Goal: Transaction & Acquisition: Purchase product/service

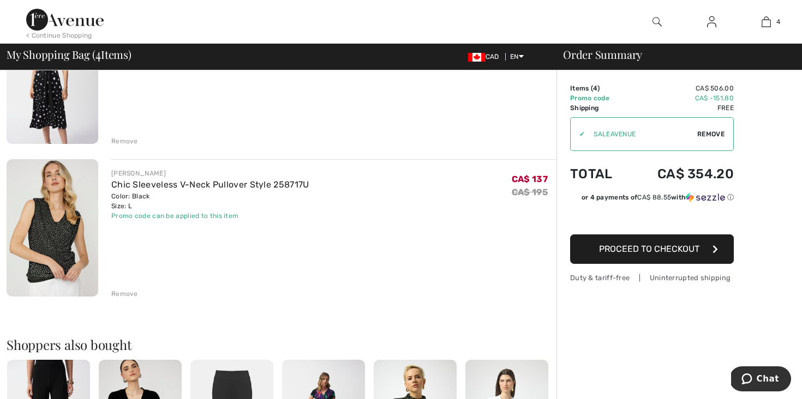
scroll to position [436, 0]
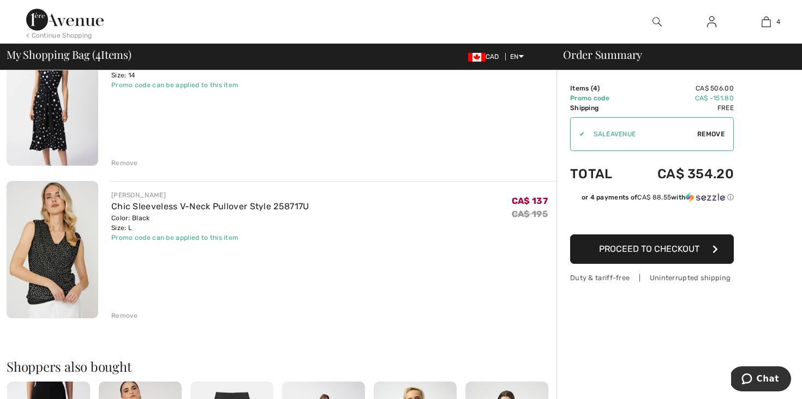
click at [130, 312] on div "Remove" at bounding box center [124, 316] width 27 height 10
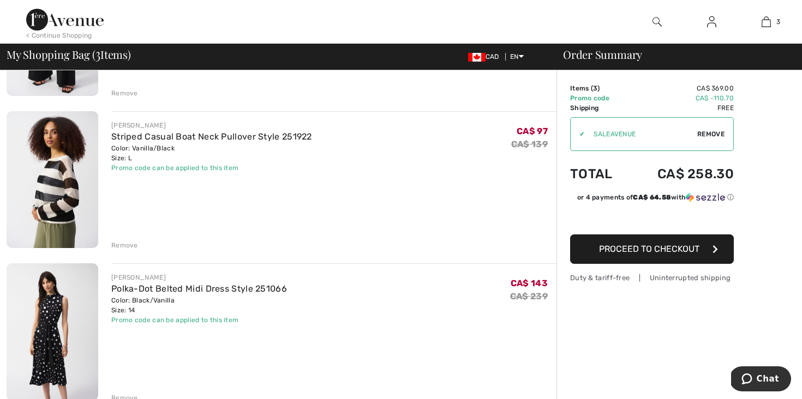
scroll to position [218, 0]
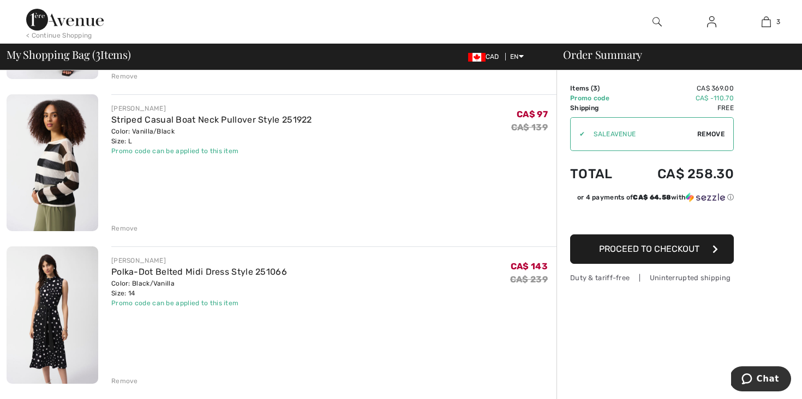
click at [124, 382] on div "Remove" at bounding box center [124, 381] width 27 height 10
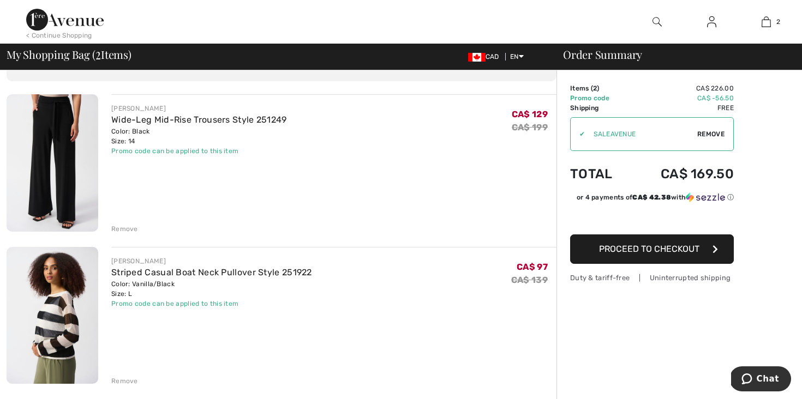
scroll to position [87, 0]
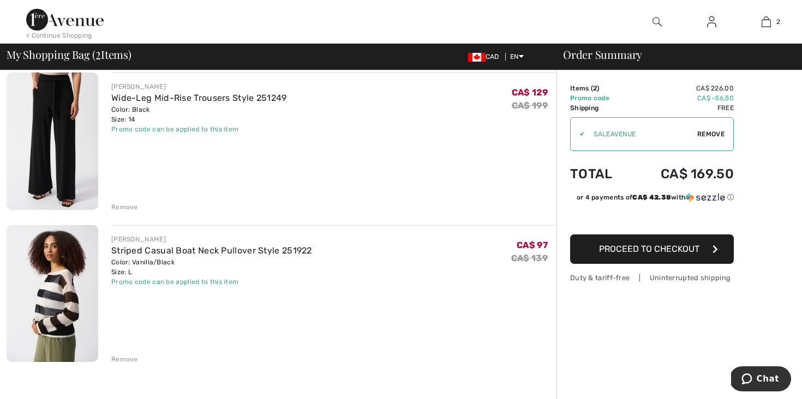
click at [123, 361] on div "Remove" at bounding box center [124, 360] width 27 height 10
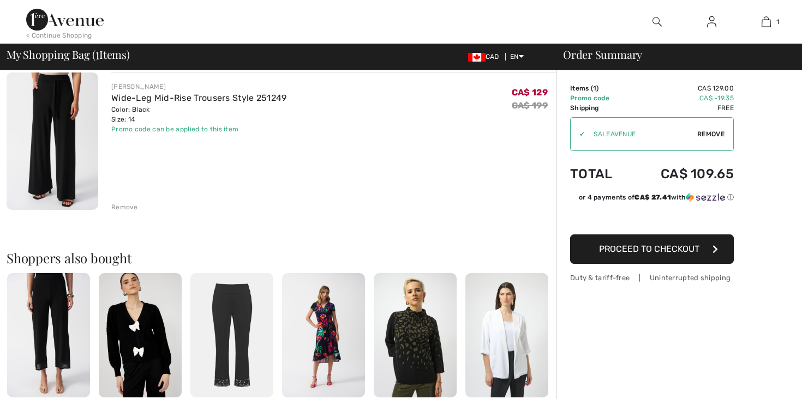
scroll to position [0, 0]
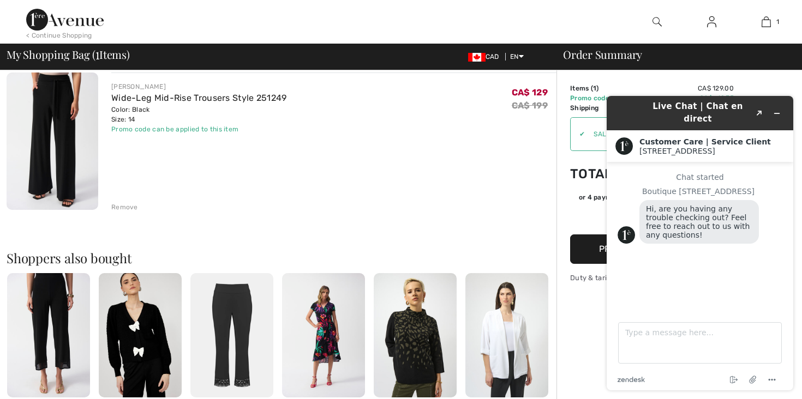
click at [655, 254] on div "Chat started Boutique 1ère Avenue Hi, are you having any trouble checking out? …" at bounding box center [700, 233] width 165 height 120
click at [584, 249] on button "Proceed to Checkout" at bounding box center [652, 249] width 164 height 29
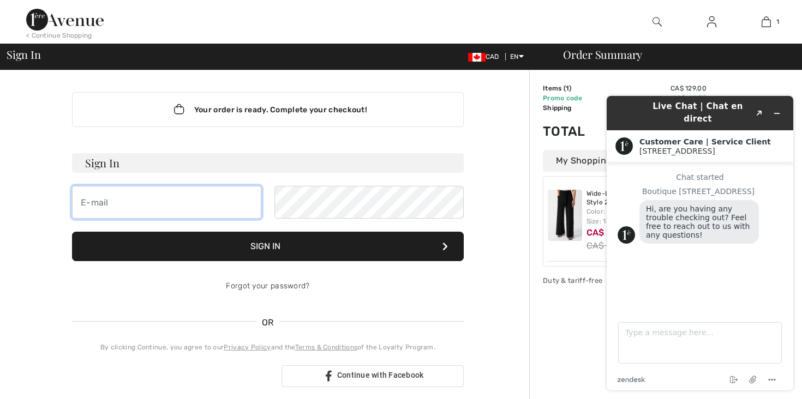
type input "[PERSON_NAME][EMAIL_ADDRESS][DOMAIN_NAME]"
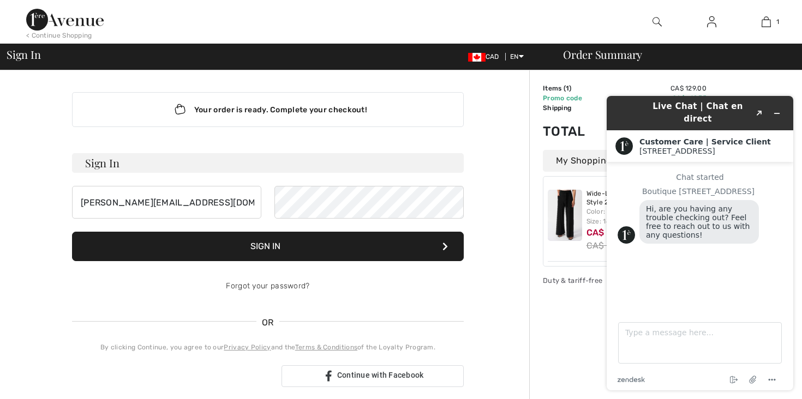
click at [357, 255] on button "Sign In" at bounding box center [268, 246] width 392 height 29
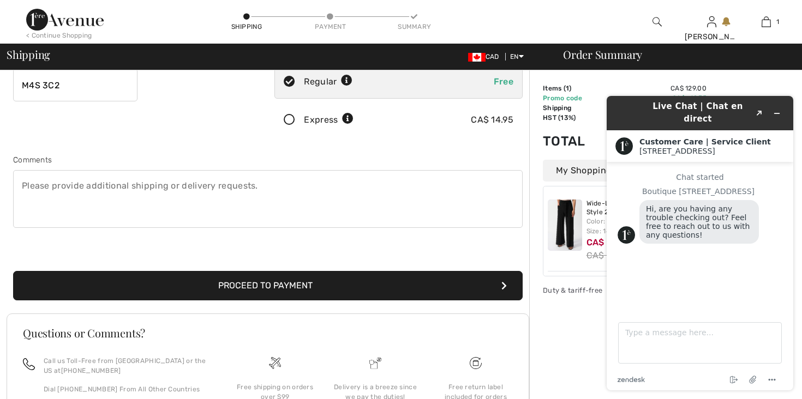
scroll to position [218, 0]
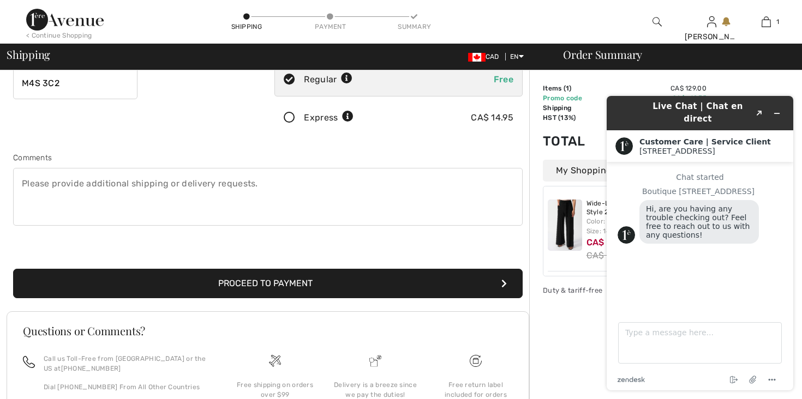
click at [257, 281] on button "Proceed to Payment" at bounding box center [268, 283] width 510 height 29
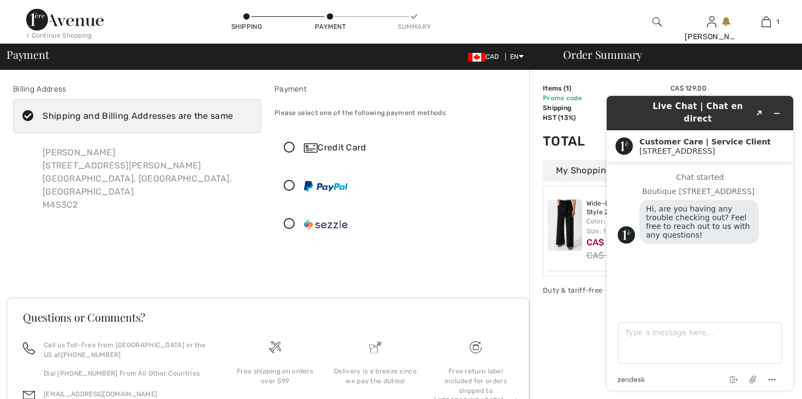
click at [288, 148] on icon at bounding box center [289, 147] width 29 height 11
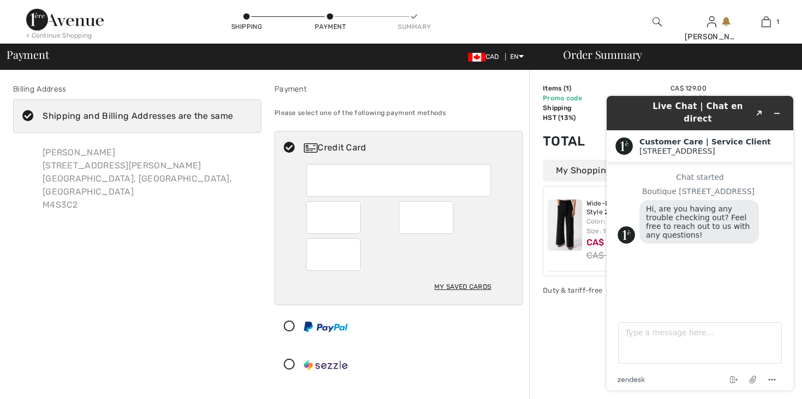
click at [492, 369] on div at bounding box center [394, 365] width 238 height 33
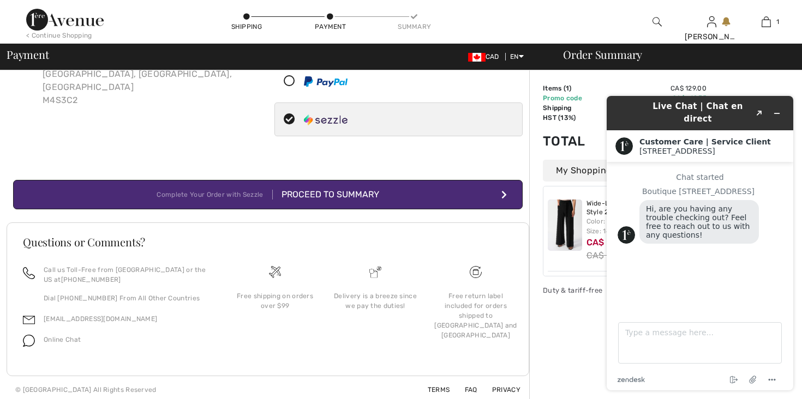
scroll to position [109, 0]
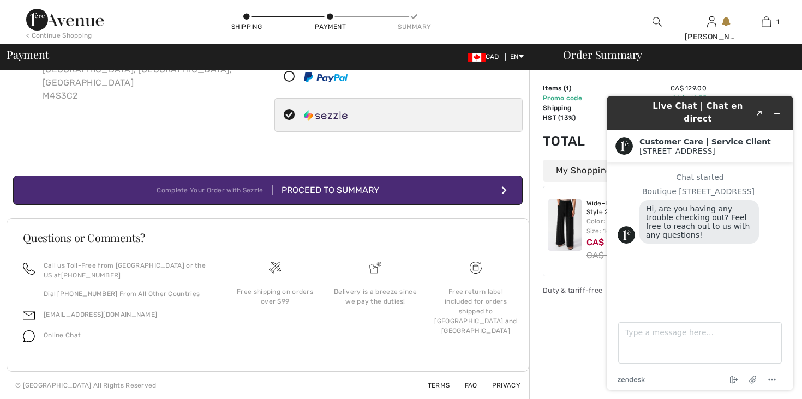
click at [411, 241] on h3 "Questions or Comments?" at bounding box center [268, 237] width 490 height 11
click at [286, 115] on icon at bounding box center [289, 115] width 29 height 11
click at [288, 113] on icon at bounding box center [289, 115] width 29 height 11
click at [225, 109] on div "Billing Address Shipping and Billing Addresses are the same Janet Tamo 30 Holly…" at bounding box center [137, 55] width 261 height 162
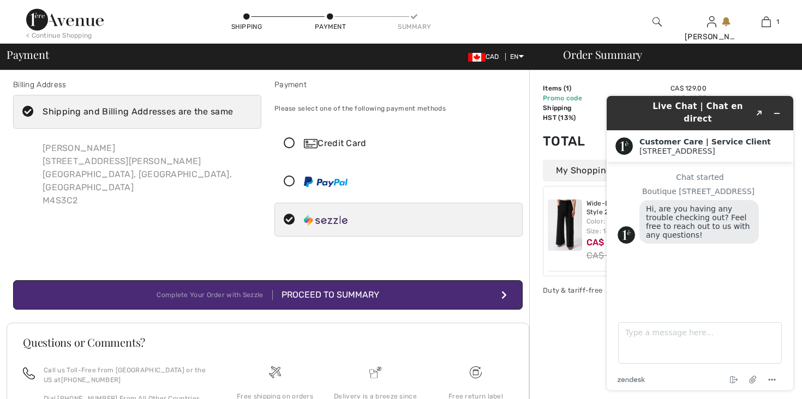
scroll to position [0, 0]
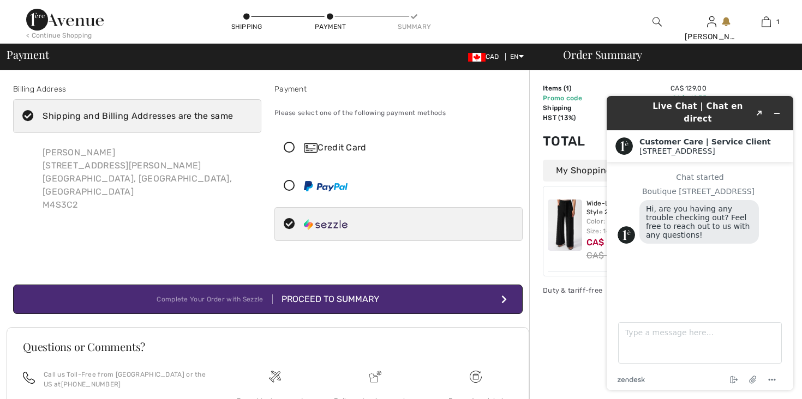
click at [289, 146] on icon at bounding box center [289, 147] width 29 height 11
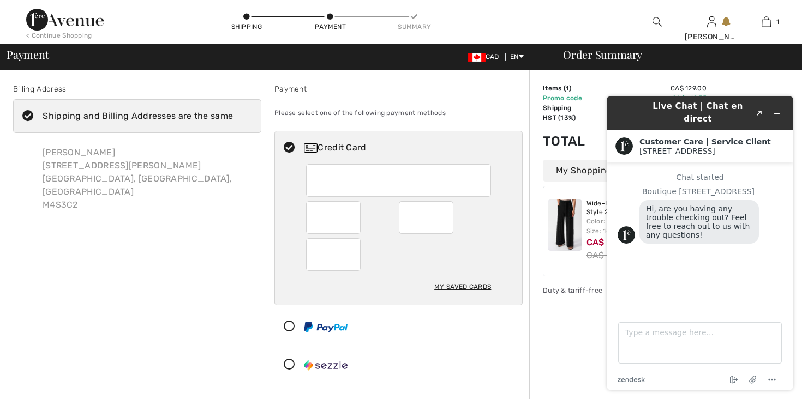
click at [76, 223] on div "Billing Address Shipping and Billing Addresses are the same Janet Tamo 30 Holly…" at bounding box center [137, 234] width 261 height 303
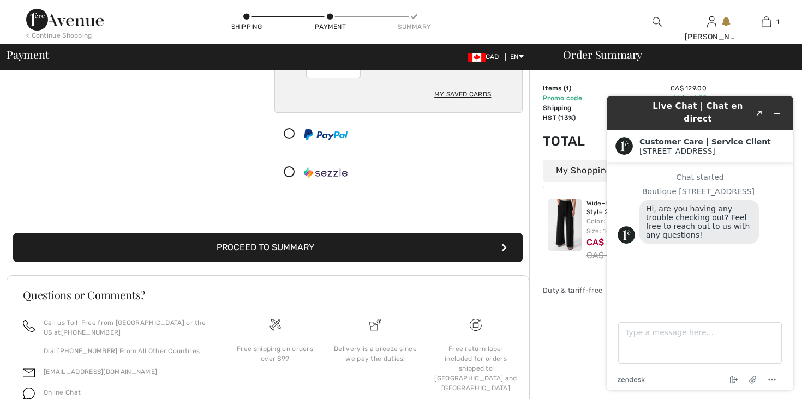
scroll to position [218, 0]
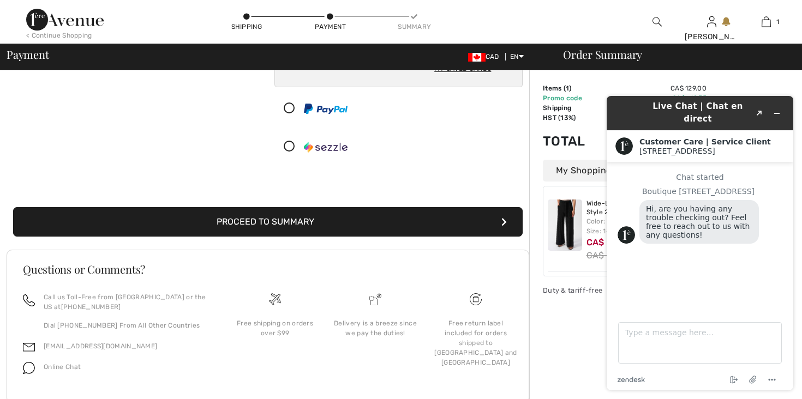
click at [112, 216] on button "Proceed to Summary" at bounding box center [268, 221] width 510 height 29
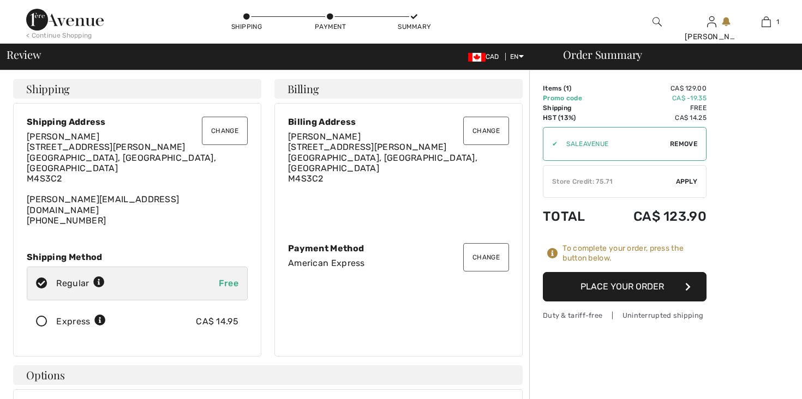
drag, startPoint x: 0, startPoint y: 0, endPoint x: 501, endPoint y: 225, distance: 549.5
click at [501, 225] on div "Change Billing Address Janet Tamo 30 Holly Street, Suite 1601 Toronto, ON, CA M…" at bounding box center [398, 230] width 248 height 254
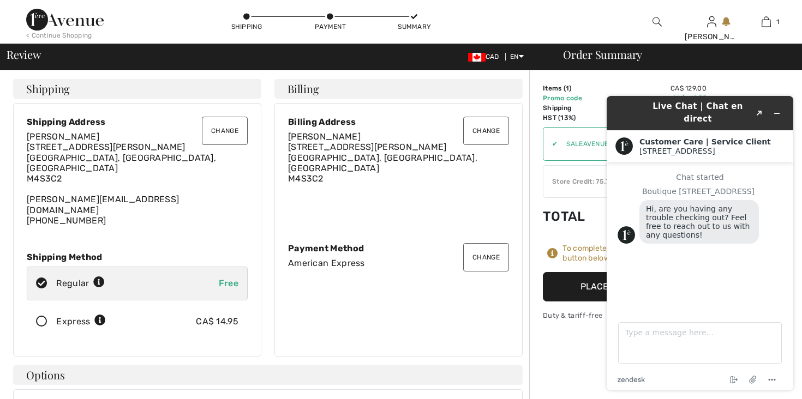
click at [560, 287] on button "Place Your Order" at bounding box center [625, 286] width 164 height 29
click at [780, 110] on icon "Minimize widget" at bounding box center [777, 114] width 8 height 8
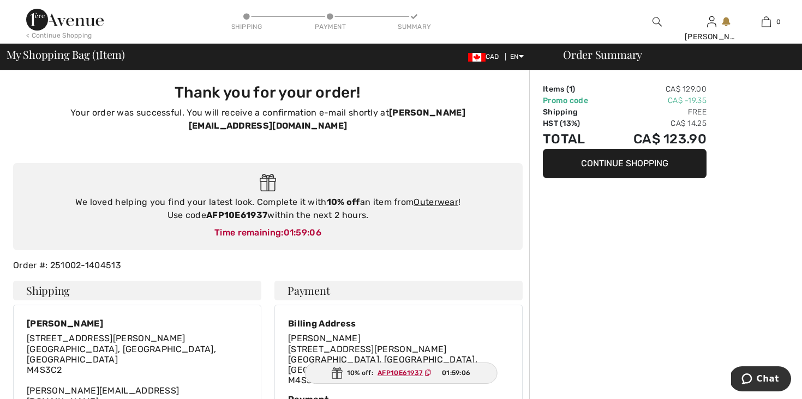
type input "[PERSON_NAME]"
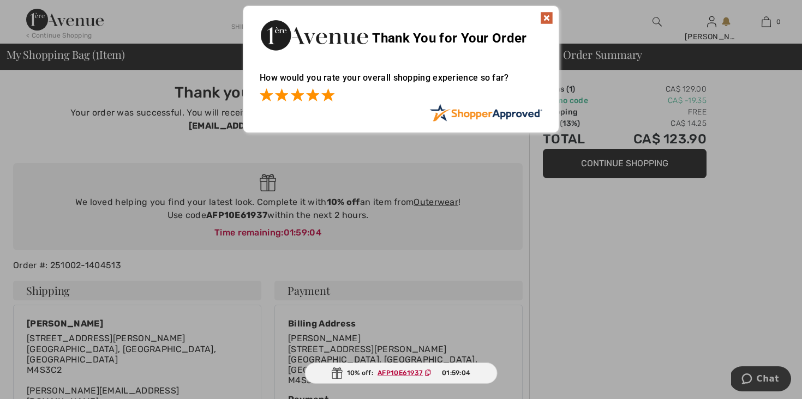
click at [330, 95] on span at bounding box center [327, 94] width 13 height 13
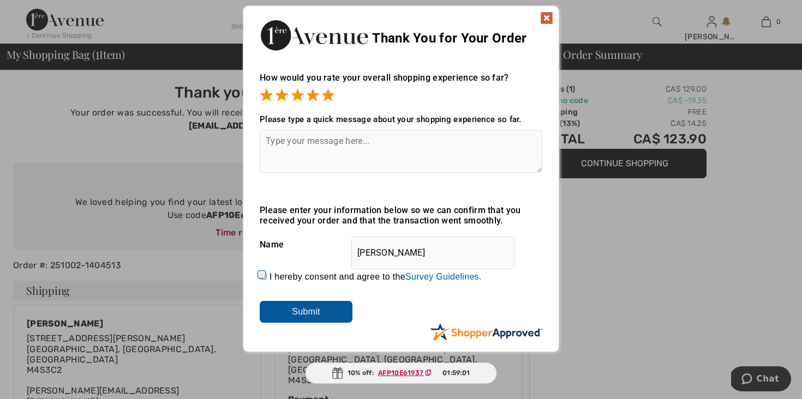
click at [552, 16] on img at bounding box center [546, 17] width 13 height 13
